Goal: Check status: Check status

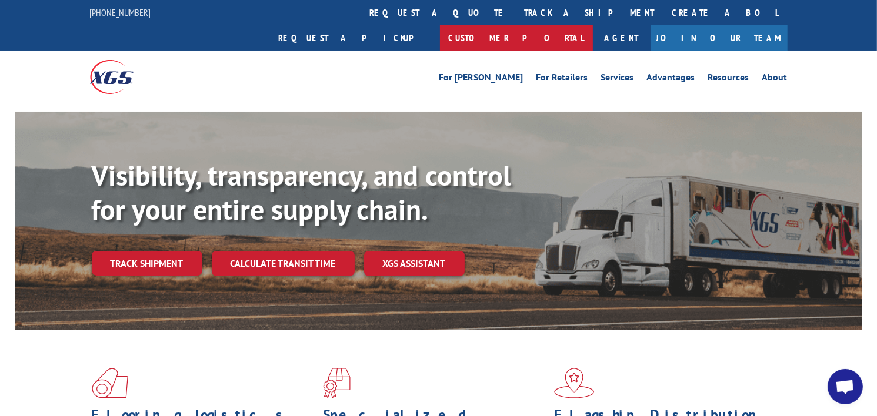
click at [593, 25] on link "Customer Portal" at bounding box center [516, 37] width 153 height 25
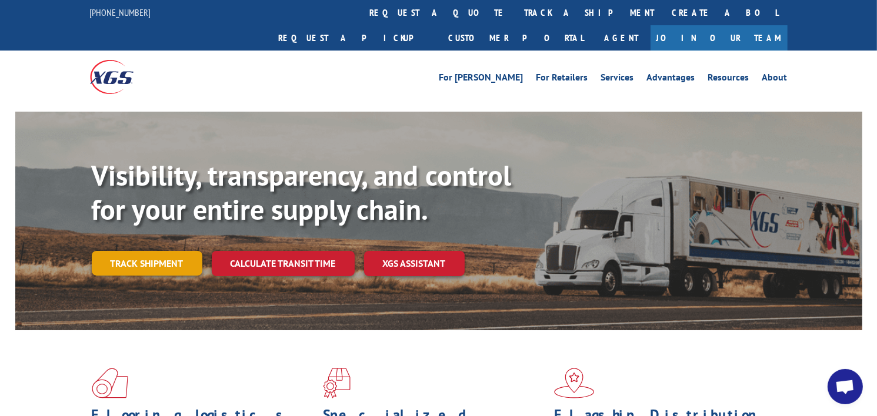
click at [136, 251] on link "Track shipment" at bounding box center [147, 263] width 111 height 25
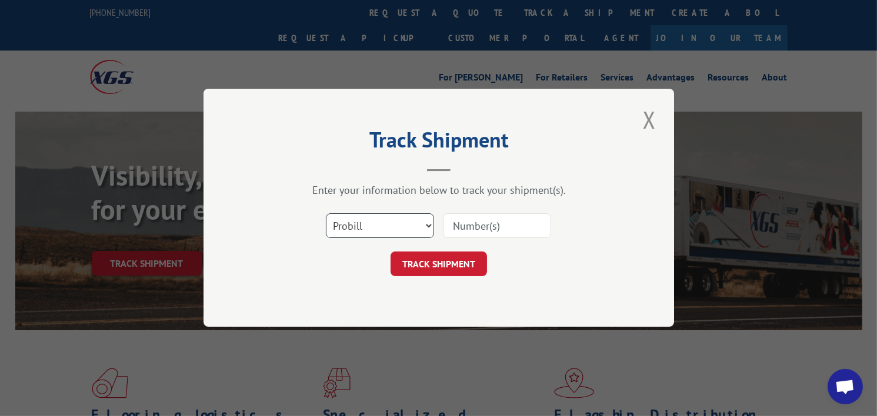
click at [375, 226] on select "Select category... Probill BOL PO" at bounding box center [380, 226] width 108 height 25
select select "bol"
click at [326, 214] on select "Select category... Probill BOL PO" at bounding box center [380, 226] width 108 height 25
click at [467, 231] on input at bounding box center [497, 226] width 108 height 25
type input "062620251326"
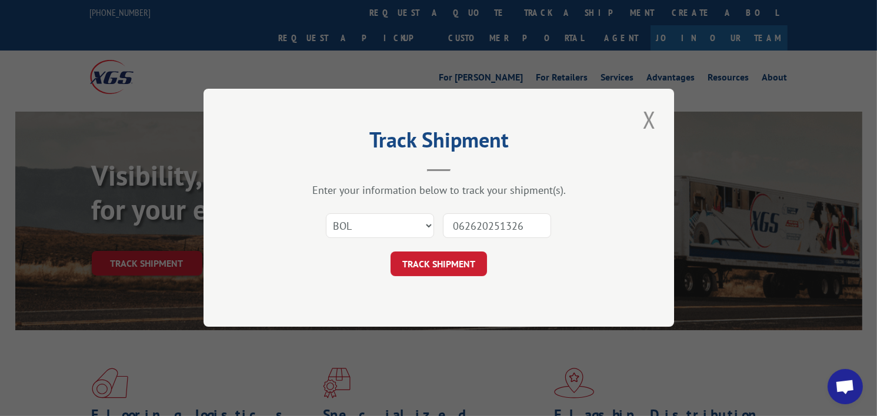
click button "TRACK SHIPMENT" at bounding box center [438, 264] width 96 height 25
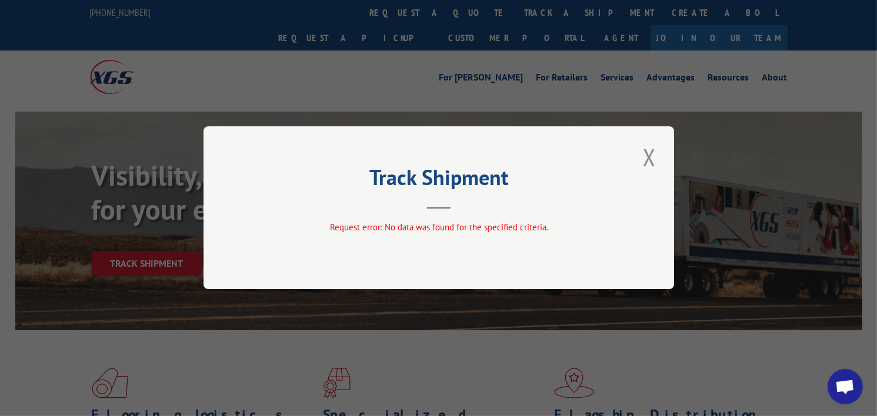
click at [643, 165] on button "Close modal" at bounding box center [649, 157] width 20 height 32
